Goal: Check status: Check status

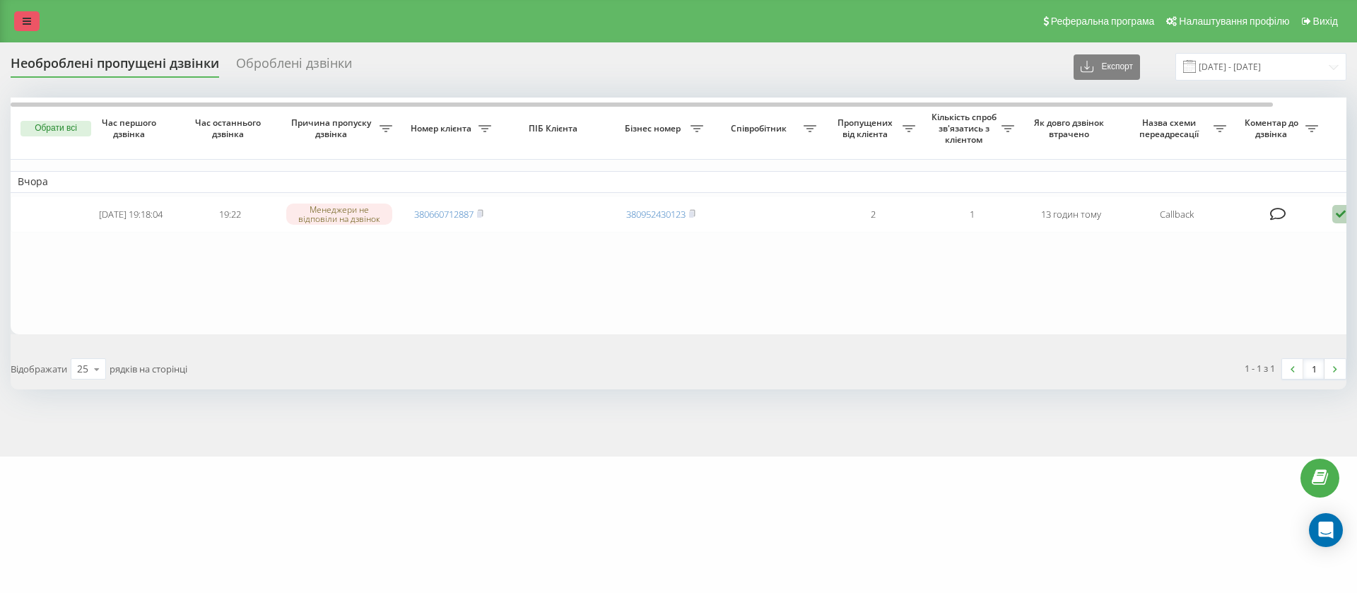
click at [23, 30] on link at bounding box center [26, 21] width 25 height 20
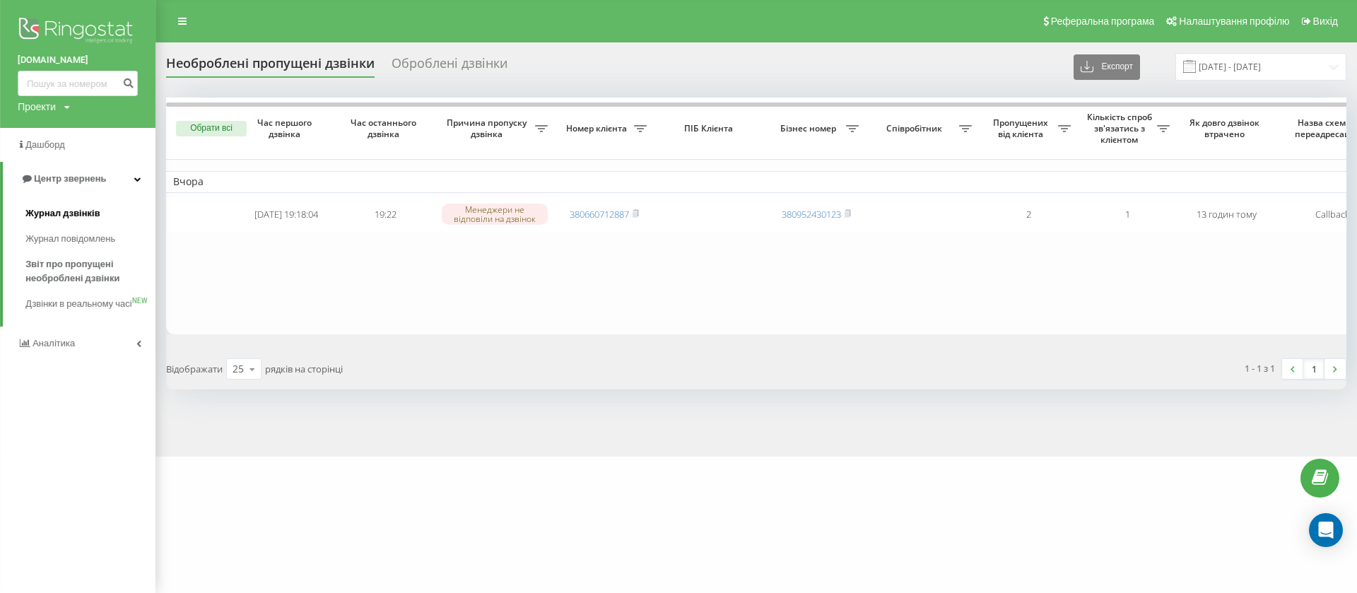
click at [87, 213] on span "Журнал дзвінків" at bounding box center [62, 213] width 75 height 14
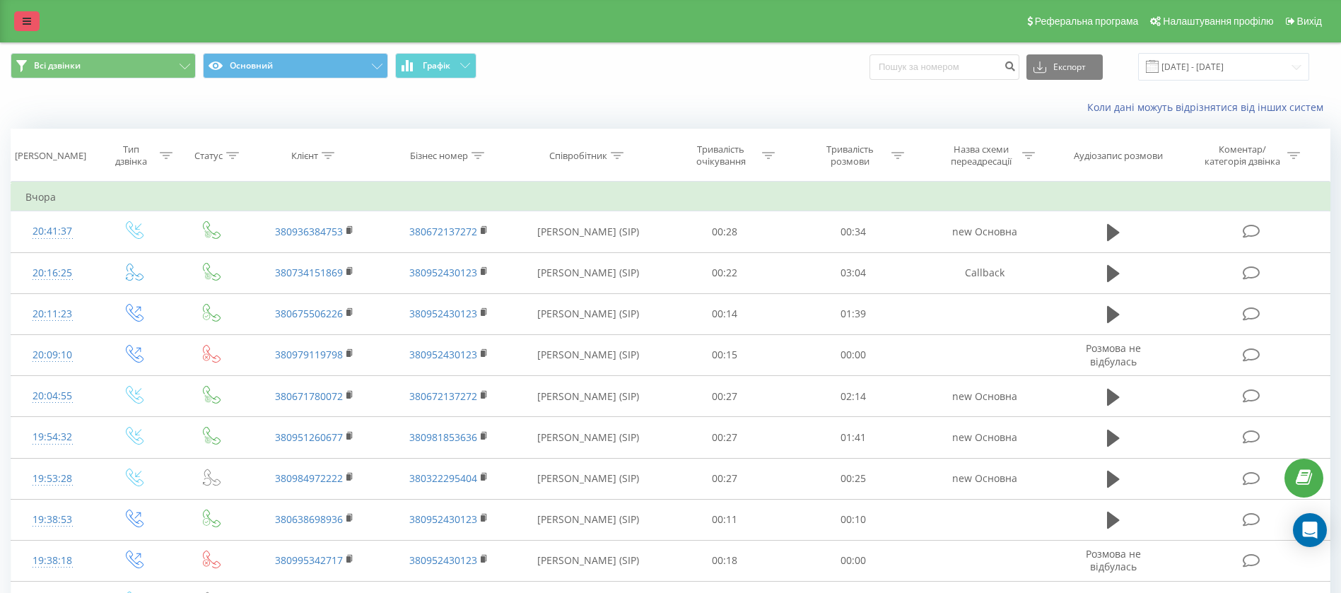
click at [36, 22] on link at bounding box center [26, 21] width 25 height 20
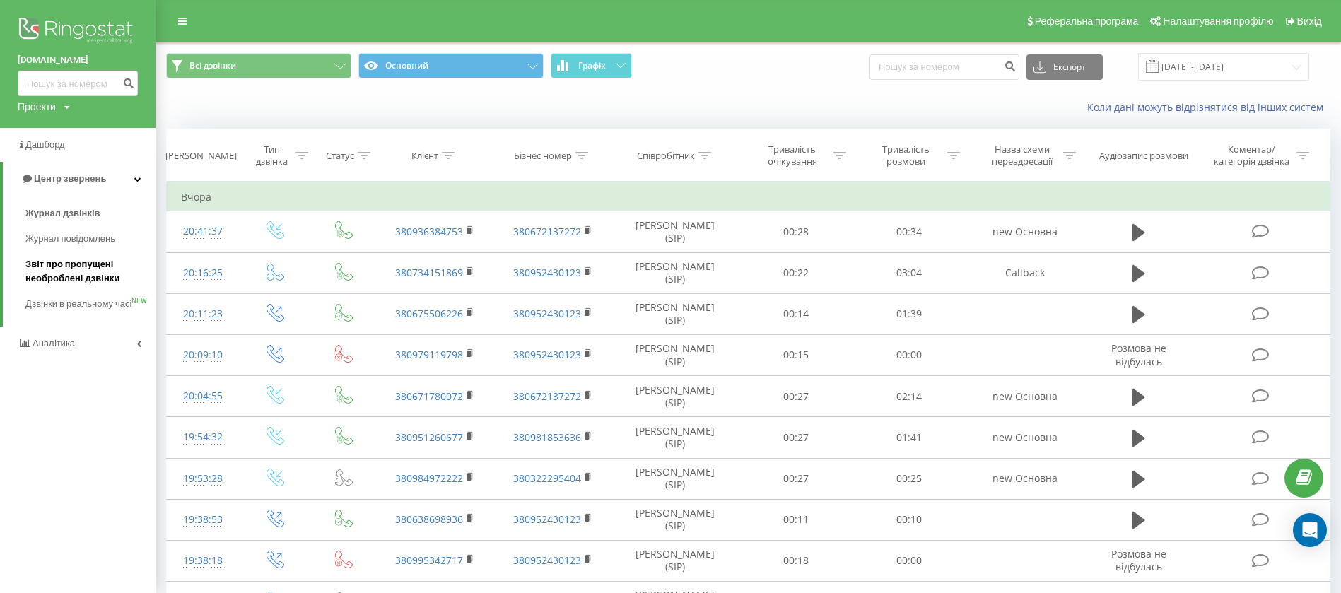
click at [51, 271] on span "Звіт про пропущені необроблені дзвінки" at bounding box center [86, 271] width 123 height 28
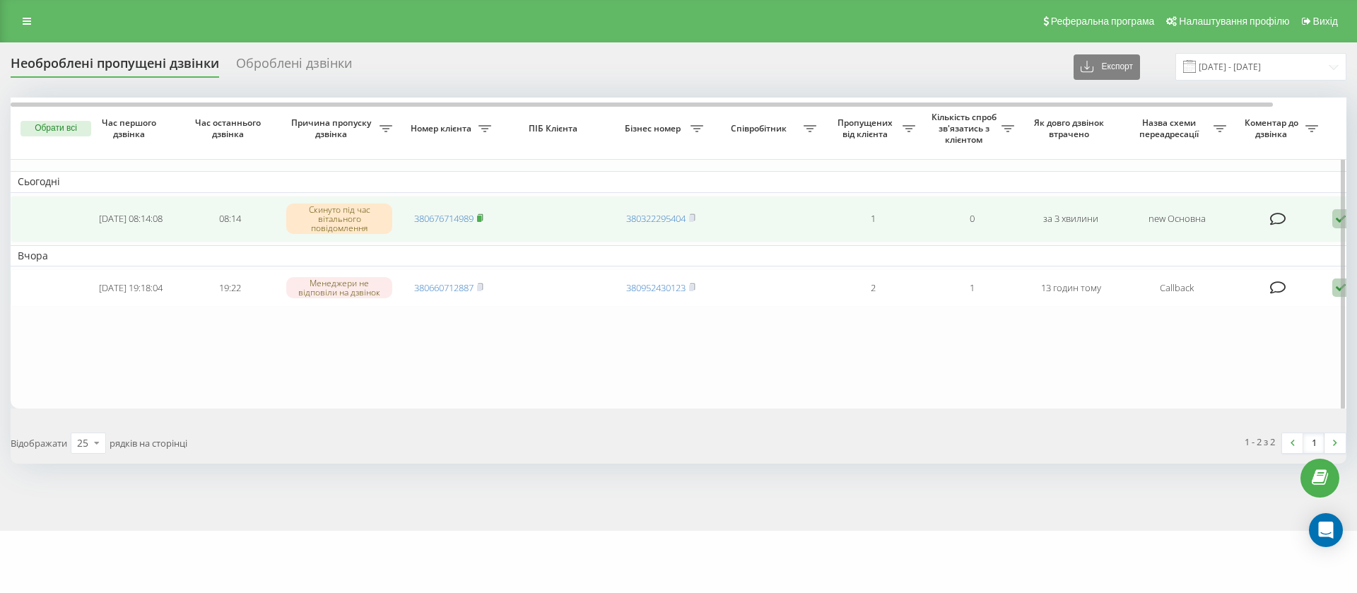
click at [479, 216] on rect at bounding box center [479, 219] width 4 height 6
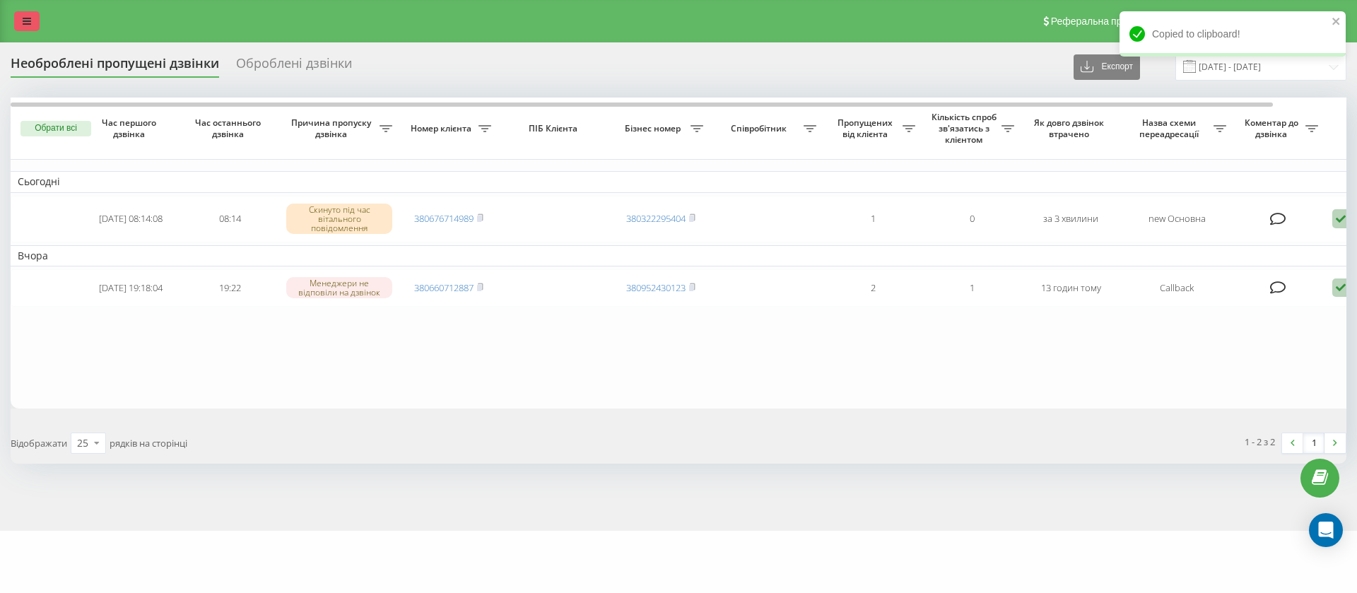
click at [31, 25] on link at bounding box center [26, 21] width 25 height 20
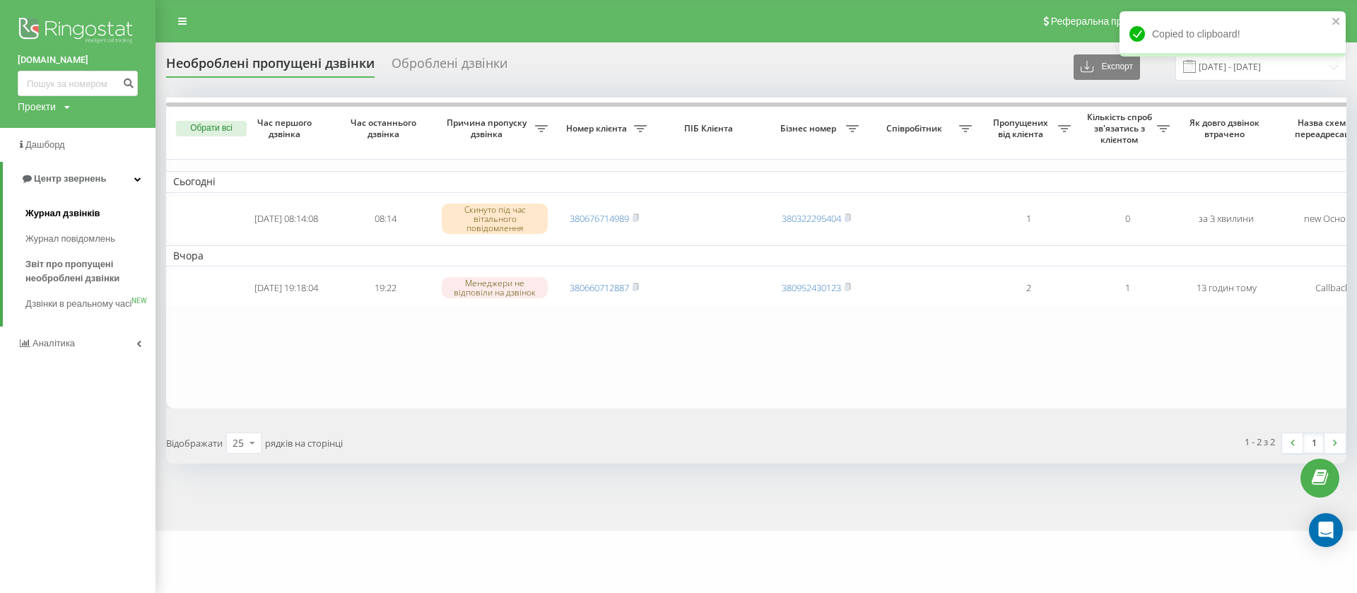
click at [78, 201] on link "Журнал дзвінків" at bounding box center [90, 213] width 130 height 25
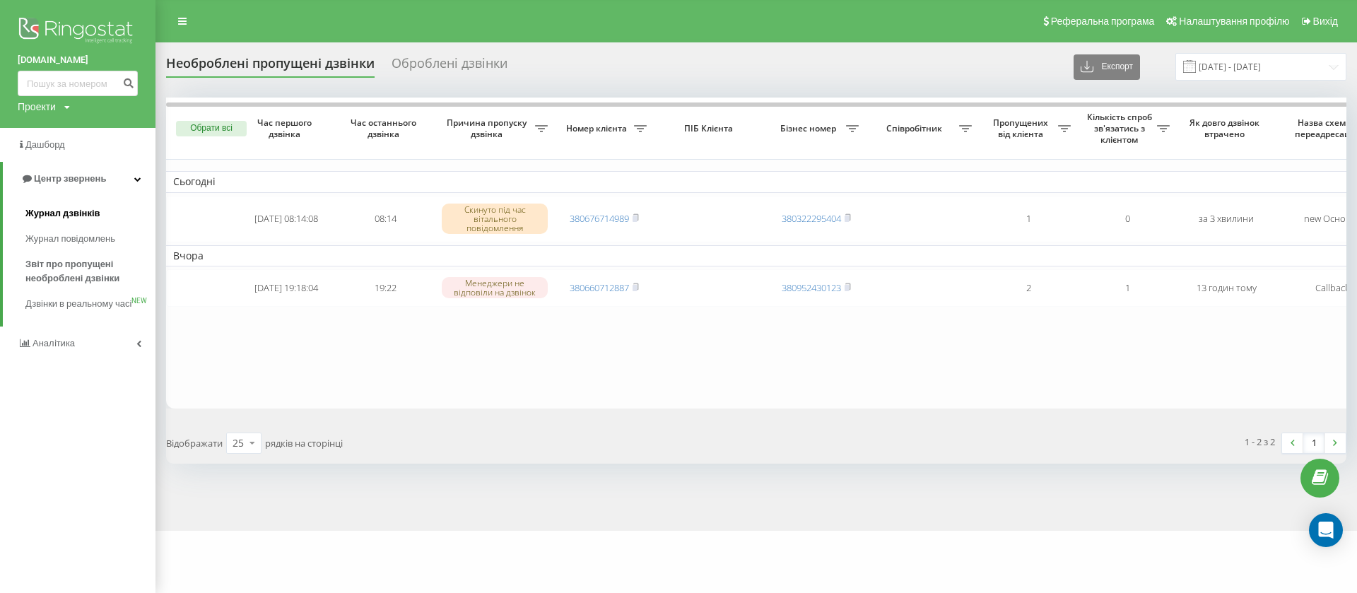
click at [71, 213] on span "Журнал дзвінків" at bounding box center [62, 213] width 75 height 14
click at [66, 211] on span "Журнал дзвінків" at bounding box center [62, 213] width 75 height 14
